Goal: Communication & Community: Answer question/provide support

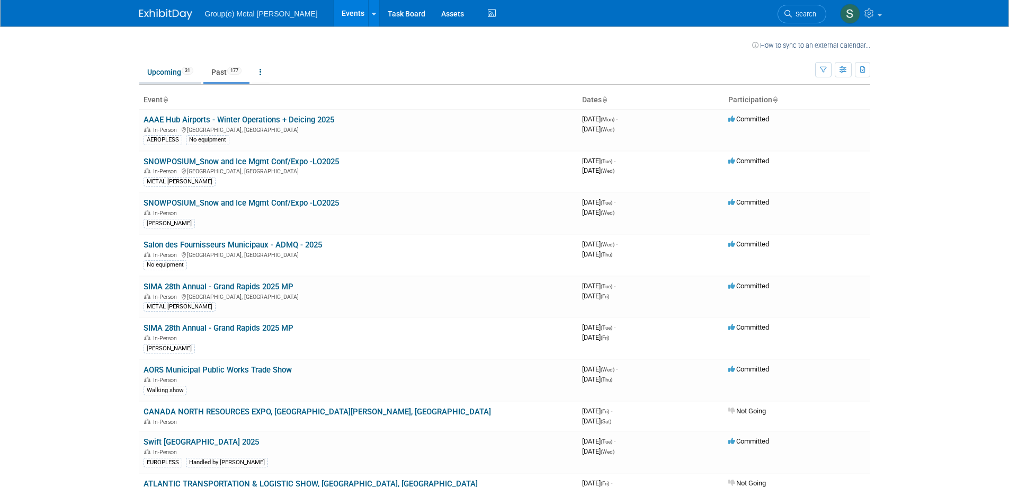
click at [165, 70] on link "Upcoming 31" at bounding box center [170, 72] width 62 height 20
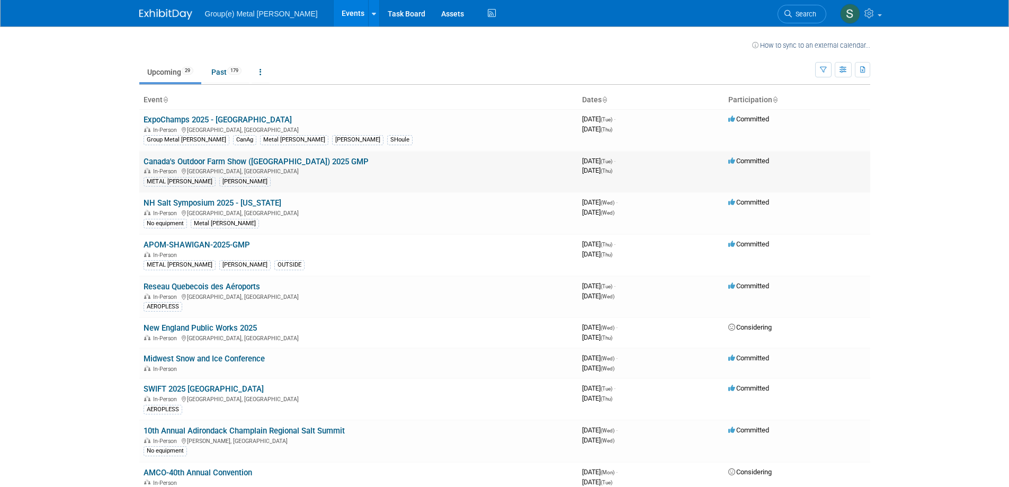
click at [212, 159] on link "Canada's Outdoor Farm Show ([GEOGRAPHIC_DATA]) 2025 GMP" at bounding box center [255, 162] width 225 height 10
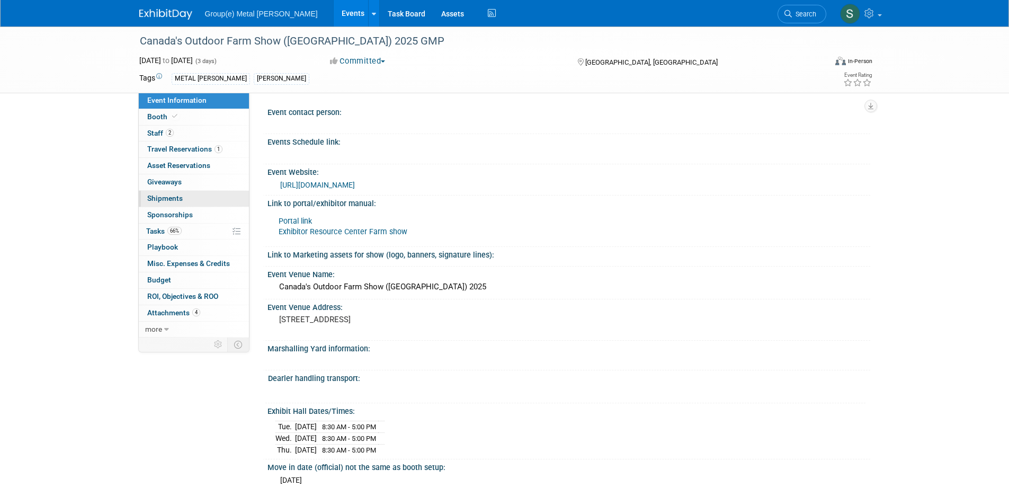
click at [167, 195] on span "Shipments 0" at bounding box center [164, 198] width 35 height 8
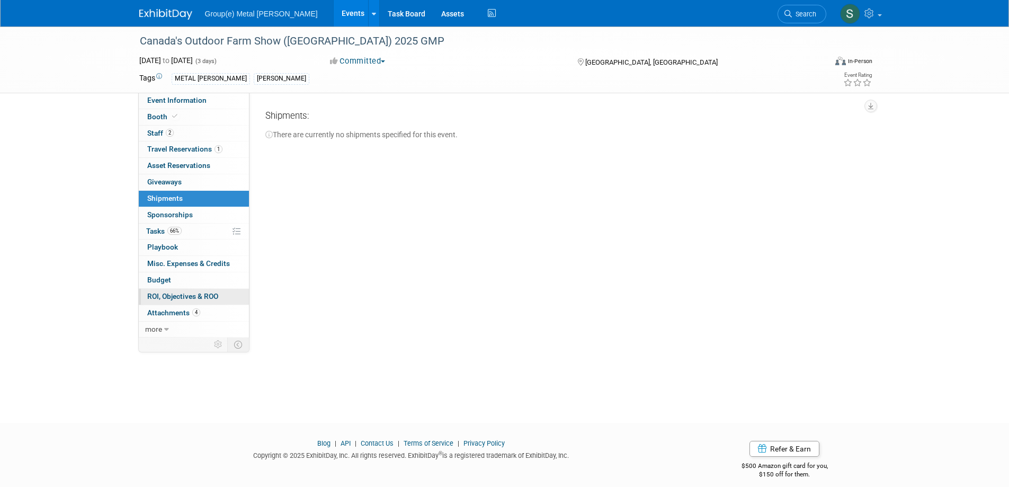
scroll to position [10, 0]
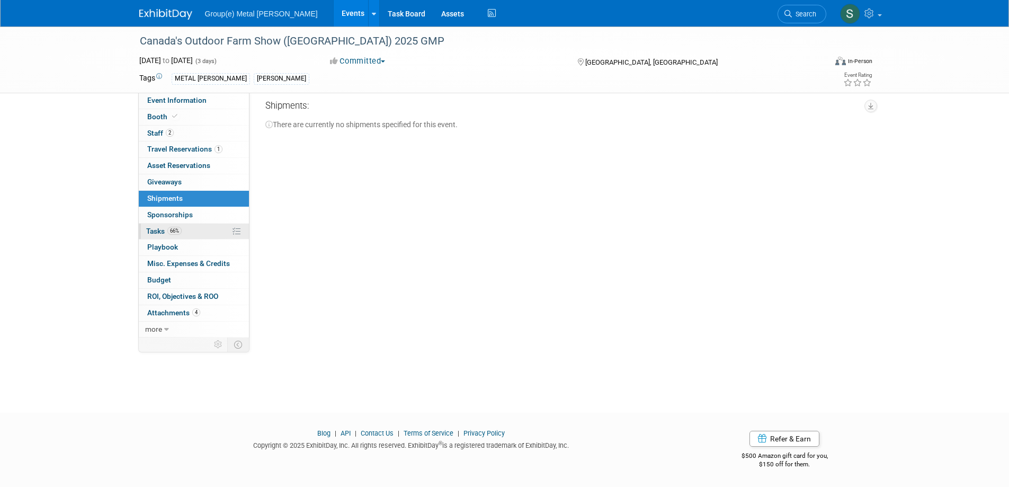
click at [156, 228] on span "Tasks 66%" at bounding box center [163, 231] width 35 height 8
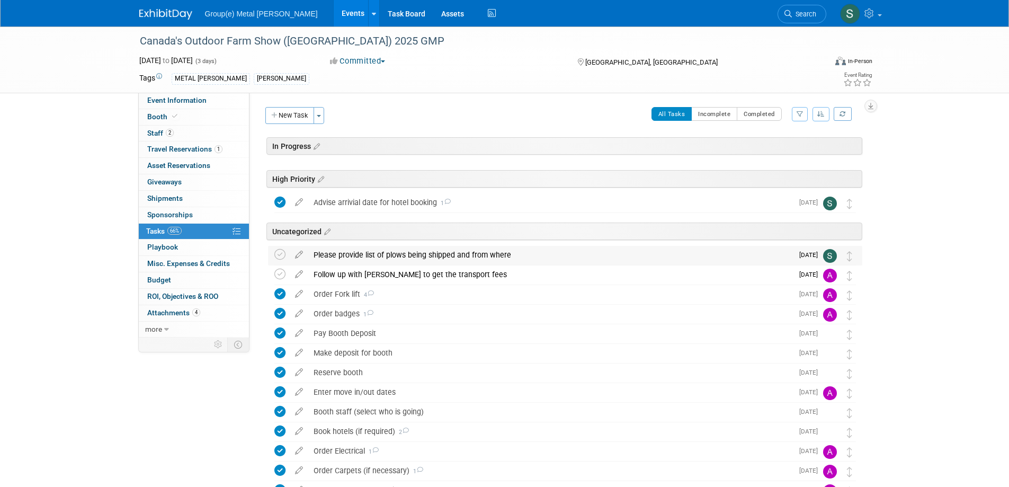
click at [334, 253] on div "Please provide list of plows being shipped and from where" at bounding box center [550, 255] width 484 height 18
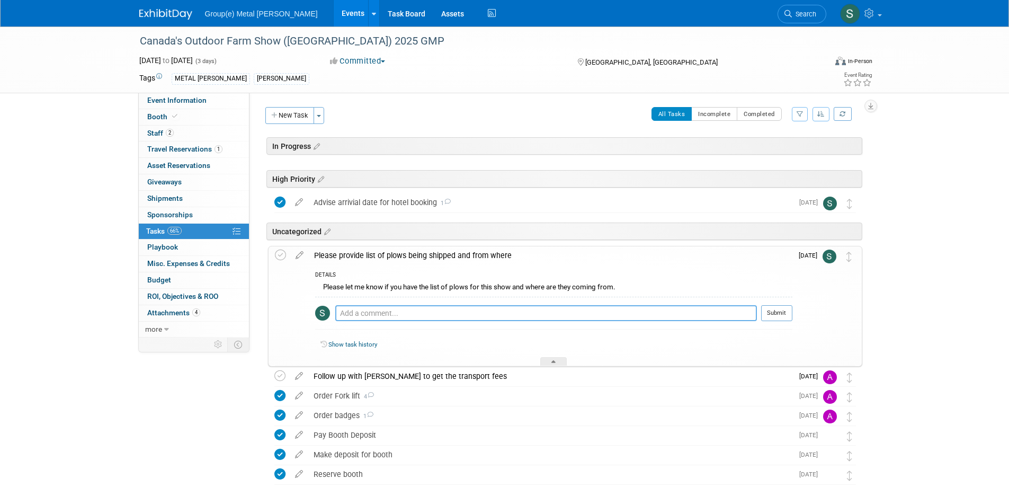
click at [356, 314] on textarea at bounding box center [545, 313] width 421 height 16
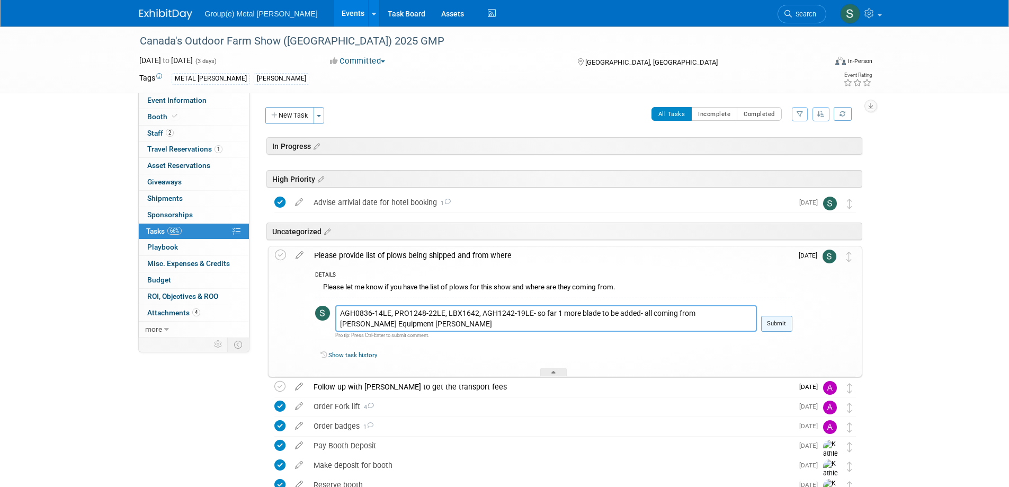
type textarea "AGH0836-14LE, PRO1248-22LE, LBX1642, AGH1242-19LE- so far 1 more blade to be ad…"
click at [771, 319] on button "Submit" at bounding box center [776, 324] width 31 height 16
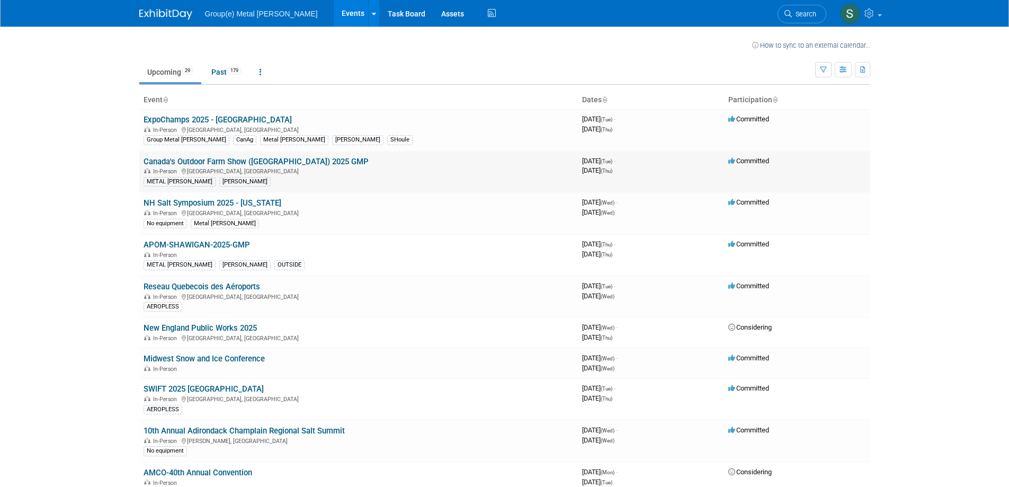
click at [206, 159] on link "Canada's Outdoor Farm Show ([GEOGRAPHIC_DATA]) 2025 GMP" at bounding box center [255, 162] width 225 height 10
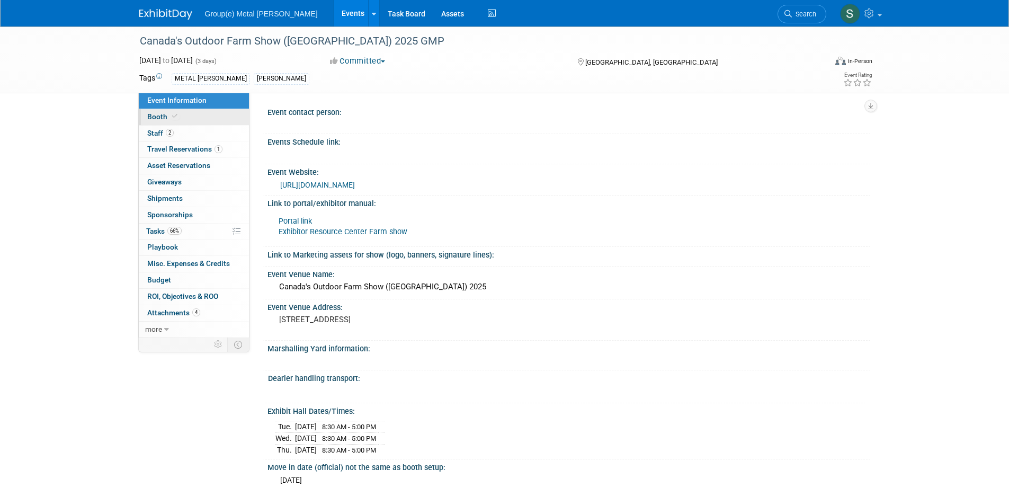
click at [167, 112] on span "Booth" at bounding box center [163, 116] width 32 height 8
